Goal: Task Accomplishment & Management: Manage account settings

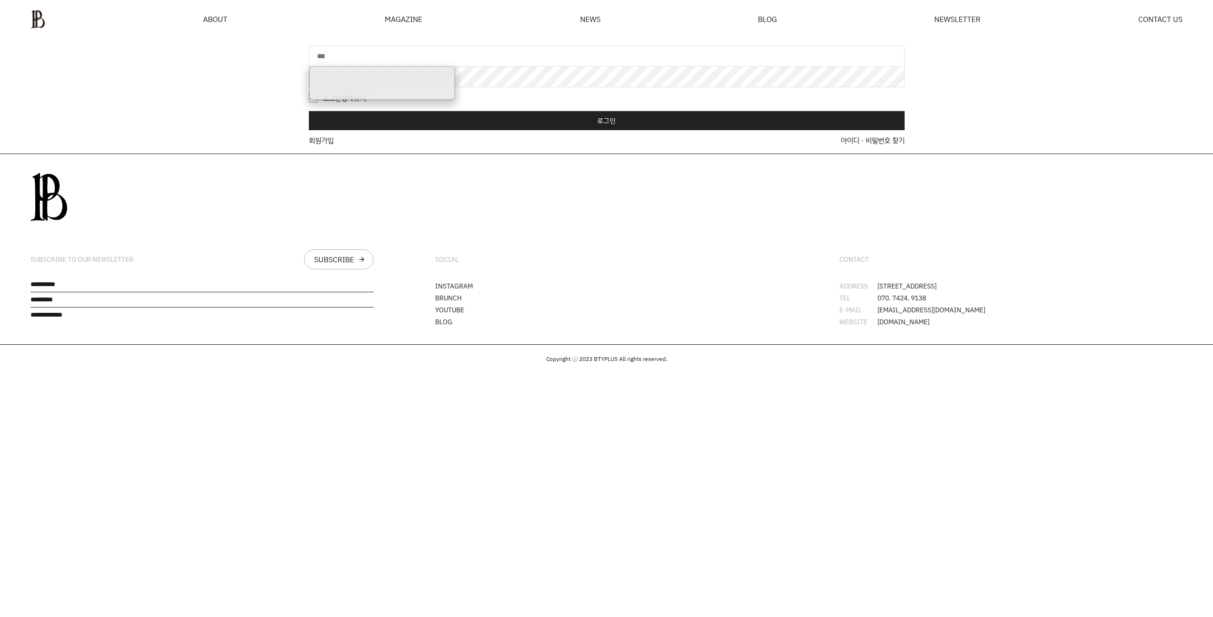
drag, startPoint x: 52, startPoint y: 245, endPoint x: 53, endPoint y: 238, distance: 7.2
drag, startPoint x: 0, startPoint y: 0, endPoint x: 61, endPoint y: 221, distance: 229.2
